Goal: Transaction & Acquisition: Purchase product/service

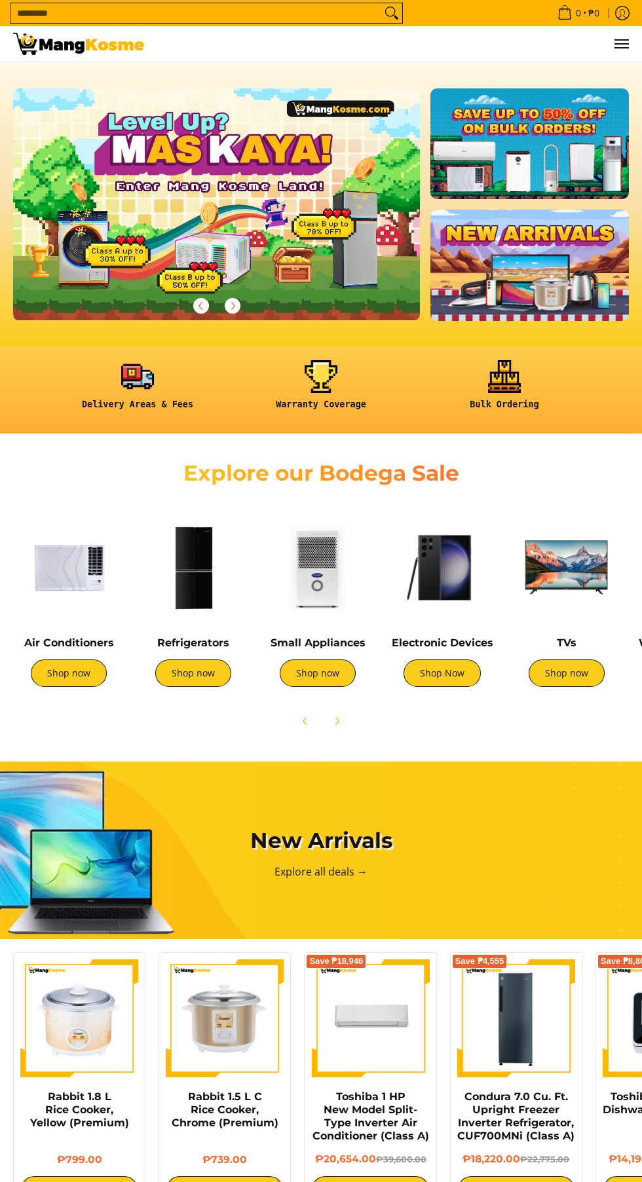
click at [199, 578] on img at bounding box center [193, 567] width 111 height 111
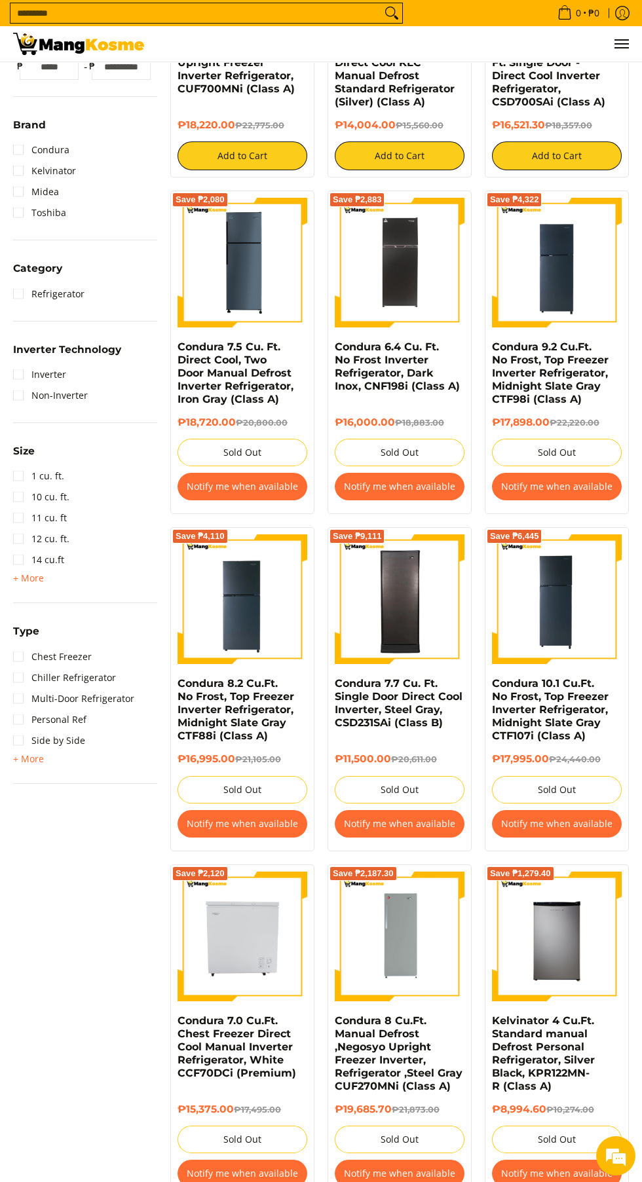
scroll to position [381, 0]
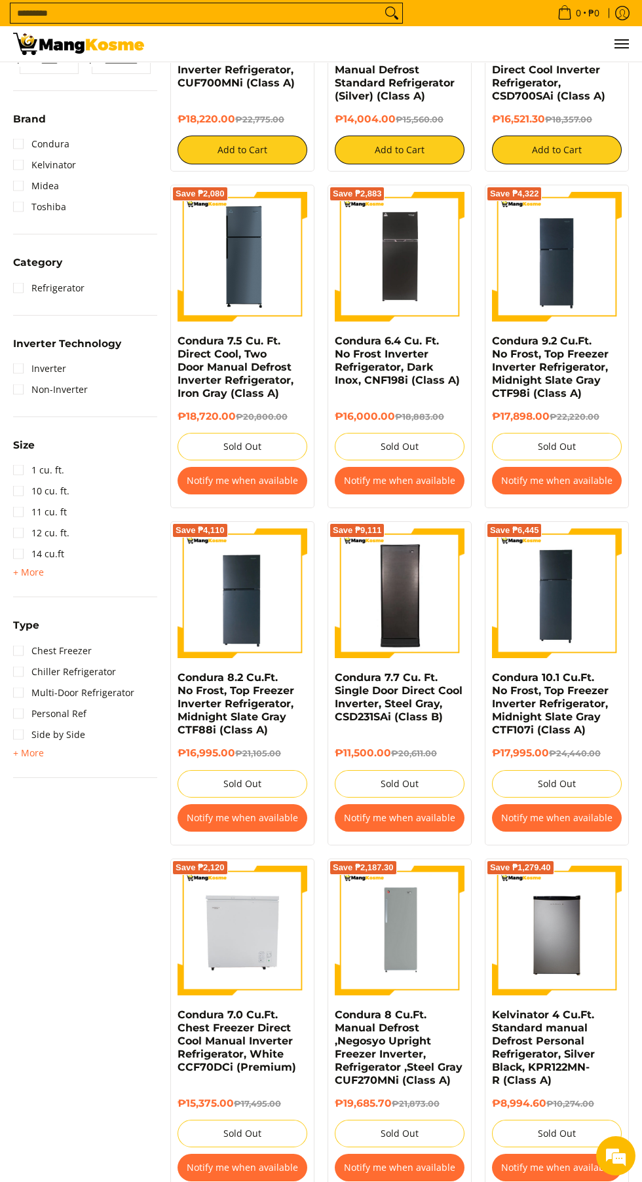
click at [279, 637] on img at bounding box center [243, 594] width 130 height 130
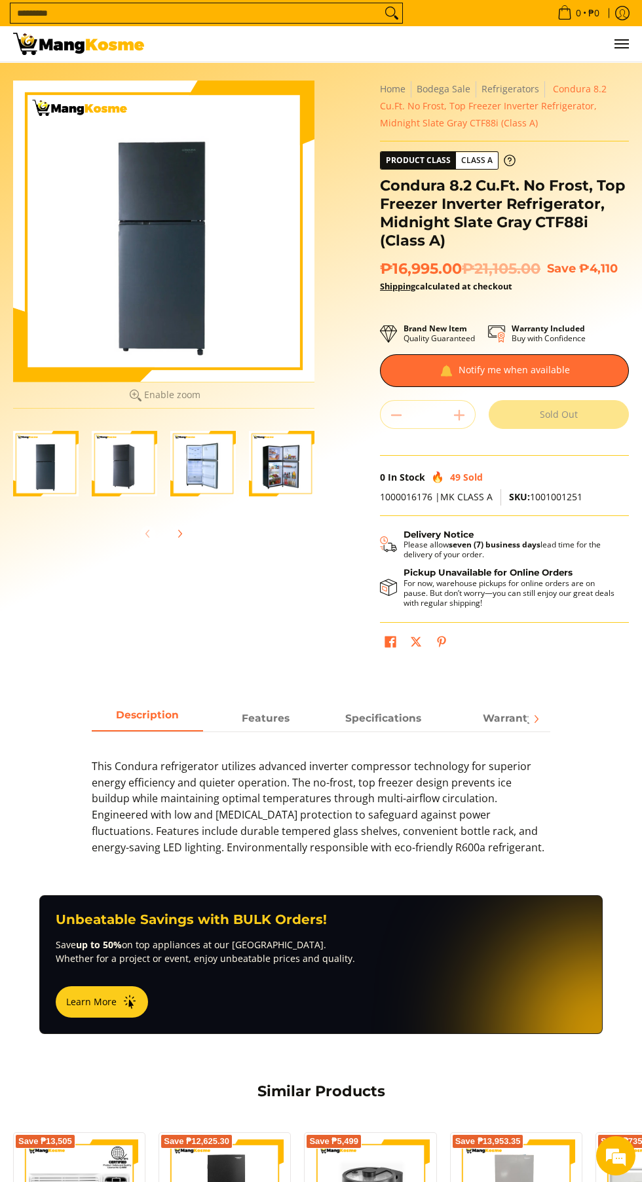
scroll to position [29, 0]
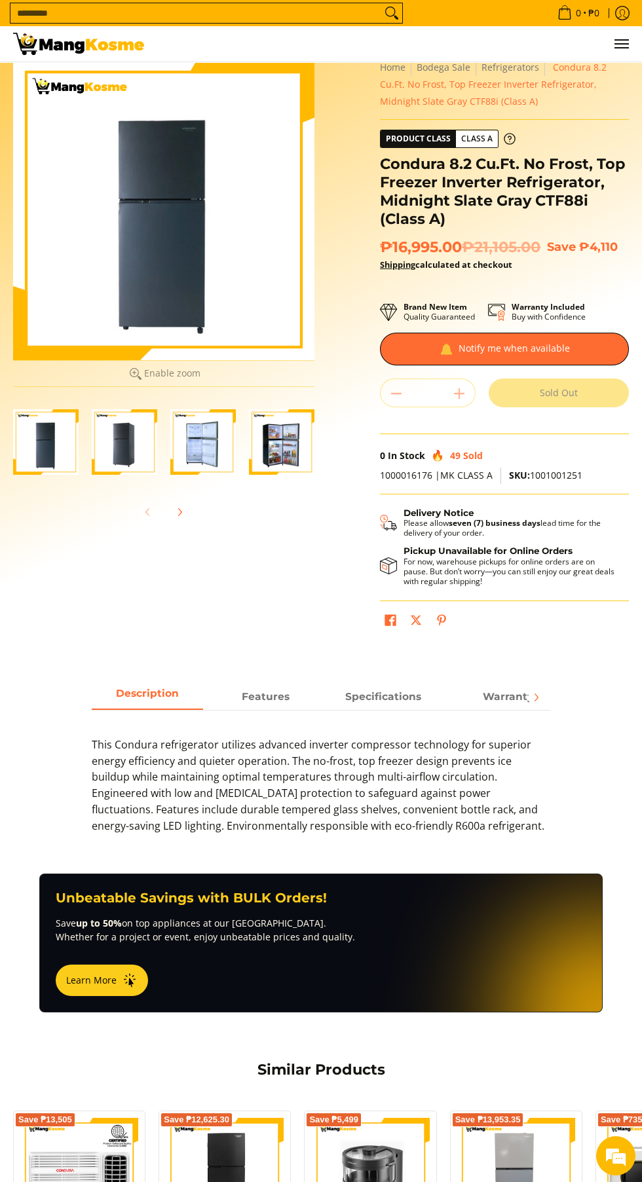
click at [281, 443] on img "Condura 8.2 Cu.Ft. No Frost, Top Freezer Inverter Refrigerator, Midnight Slate …" at bounding box center [282, 442] width 66 height 66
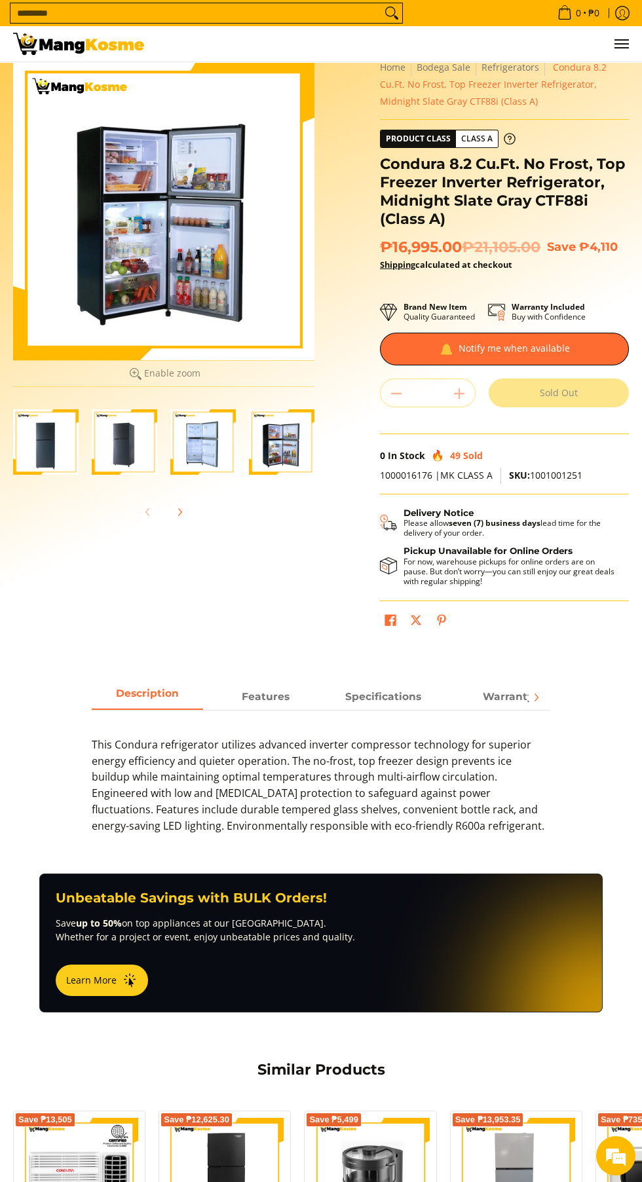
scroll to position [0, 0]
